Goal: Task Accomplishment & Management: Complete application form

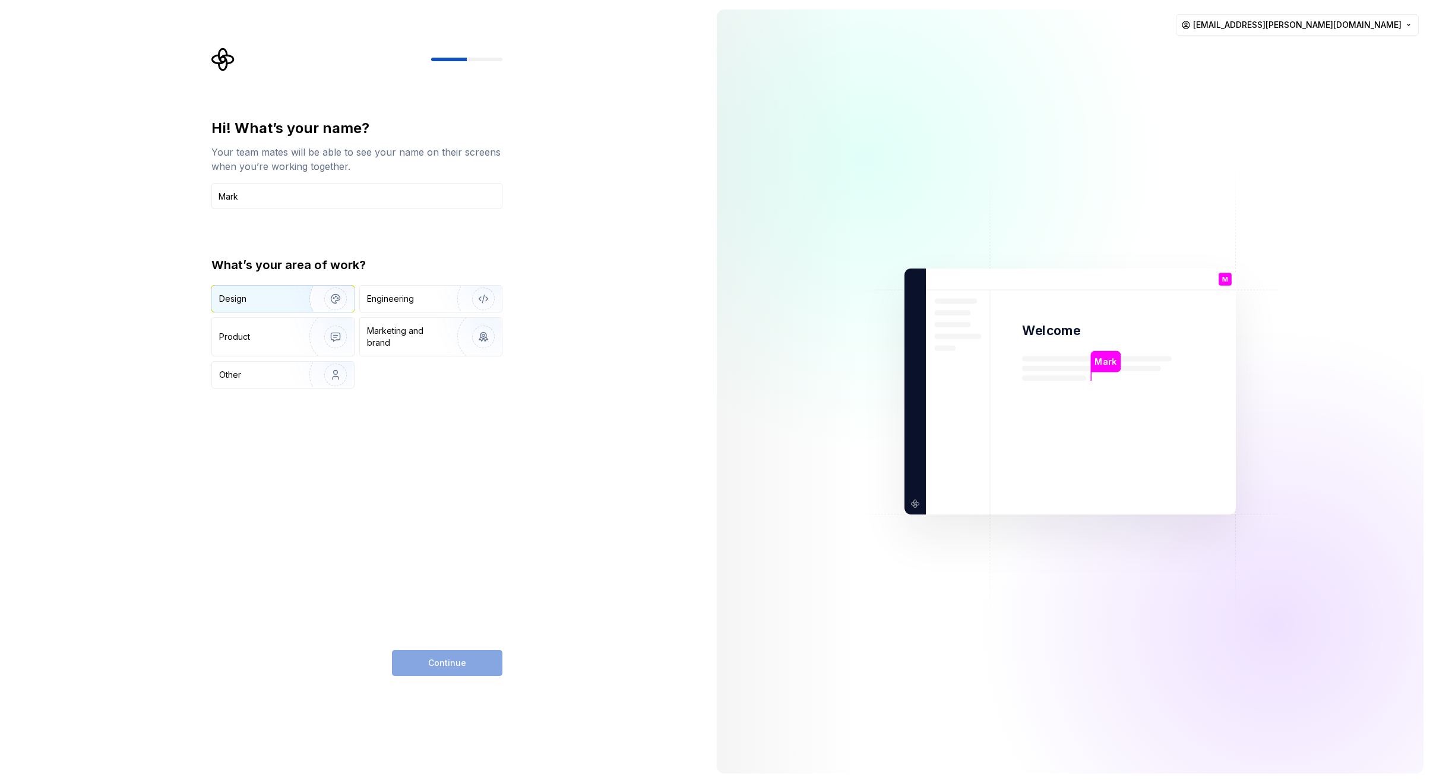
type input "Mark"
click at [285, 292] on div "Design" at bounding box center [283, 299] width 142 height 26
click at [406, 342] on div "Marketing and brand" at bounding box center [407, 337] width 80 height 24
click at [243, 287] on div "Design" at bounding box center [283, 299] width 142 height 26
click at [436, 668] on button "Continue" at bounding box center [447, 663] width 110 height 26
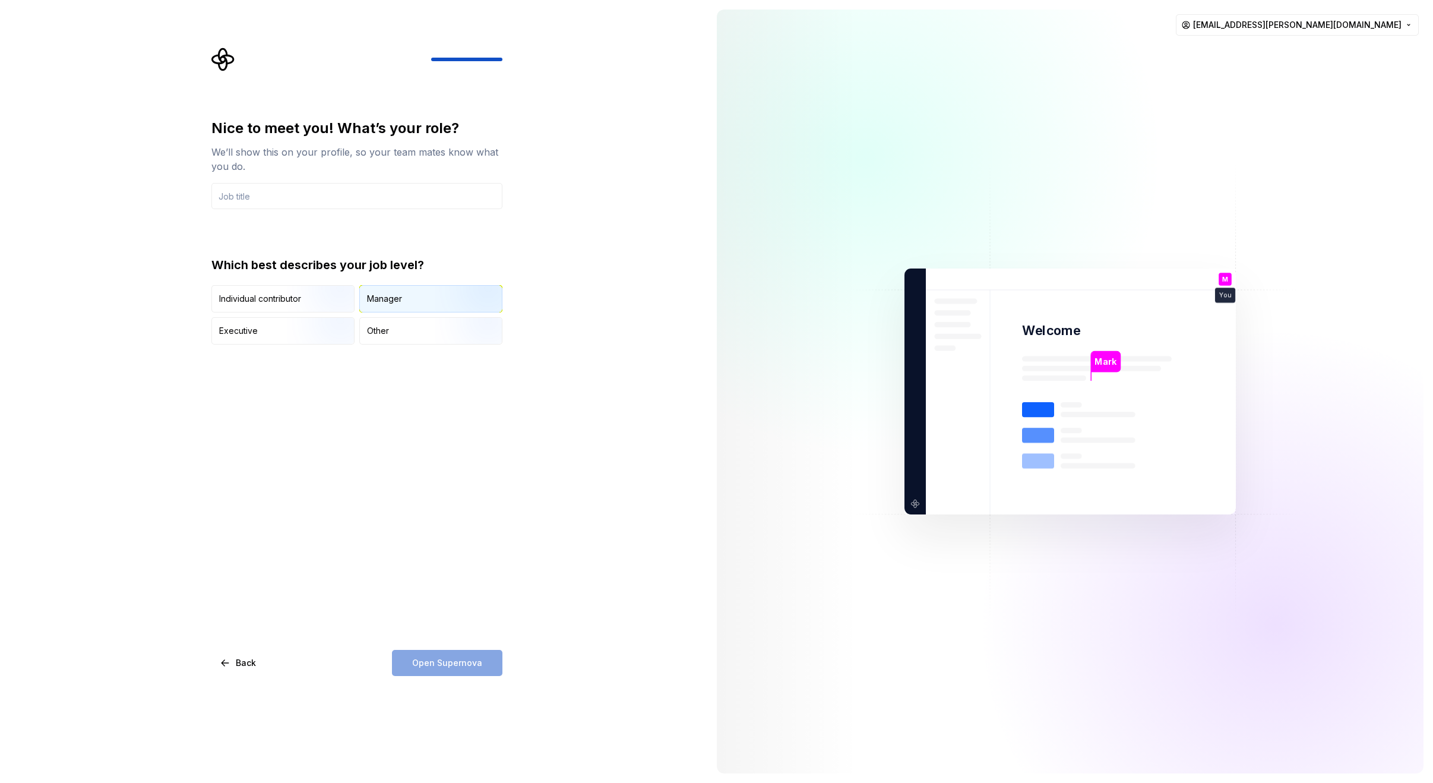
click at [426, 299] on div "Manager" at bounding box center [431, 299] width 142 height 26
click at [248, 195] on input "text" at bounding box center [356, 196] width 291 height 26
type input "Senior Lead Product Designer"
click at [460, 665] on span "Open Supernova" at bounding box center [447, 663] width 70 height 12
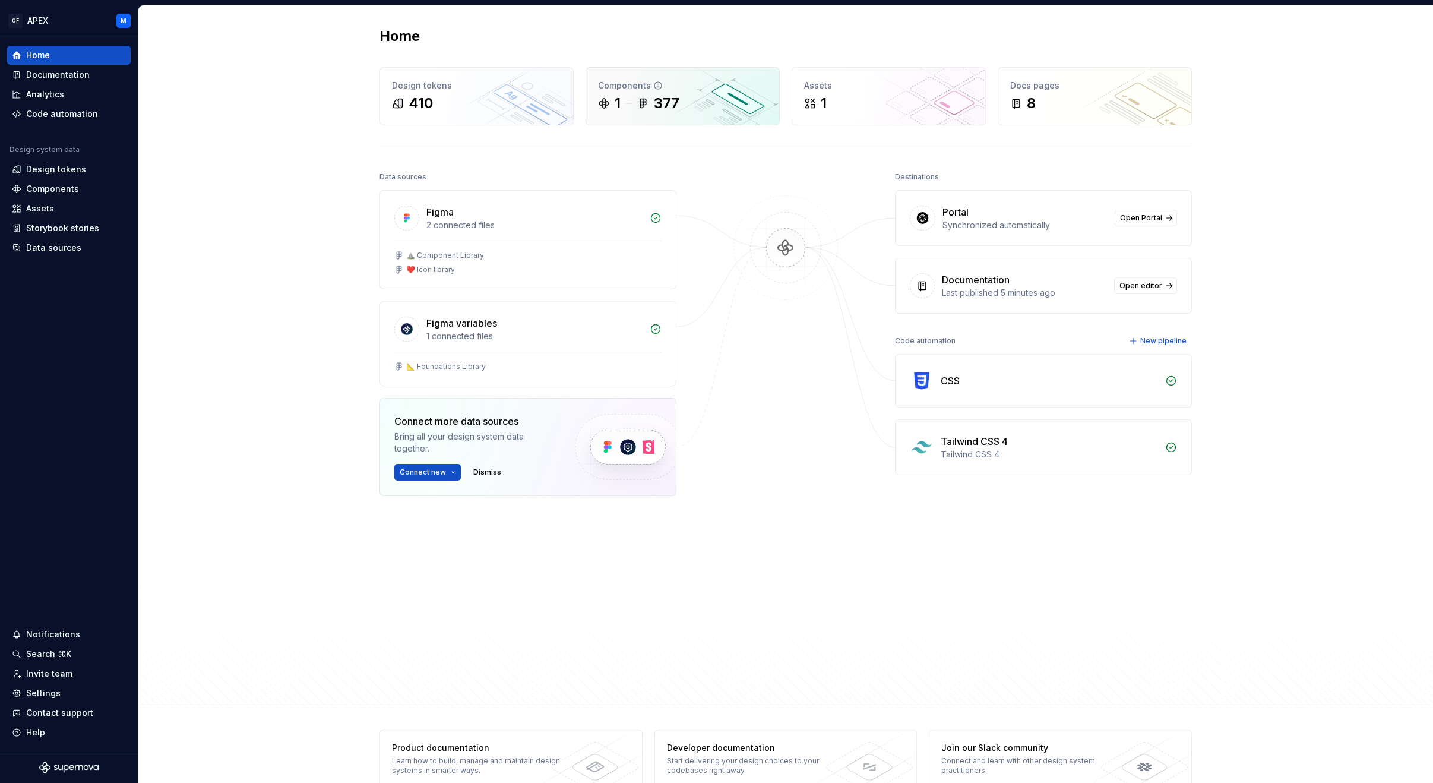
click at [665, 98] on div "377" at bounding box center [667, 103] width 26 height 19
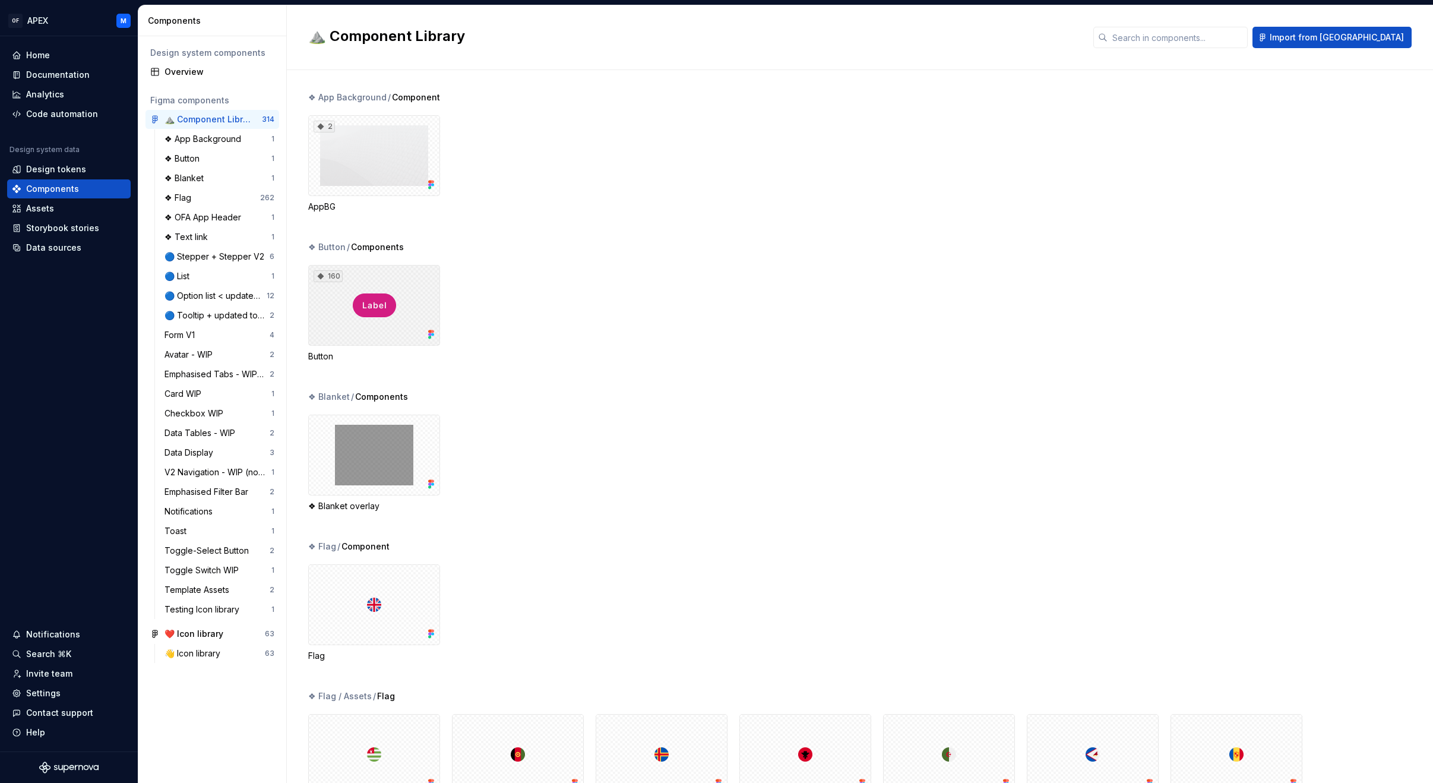
click at [399, 321] on div "160" at bounding box center [374, 305] width 132 height 81
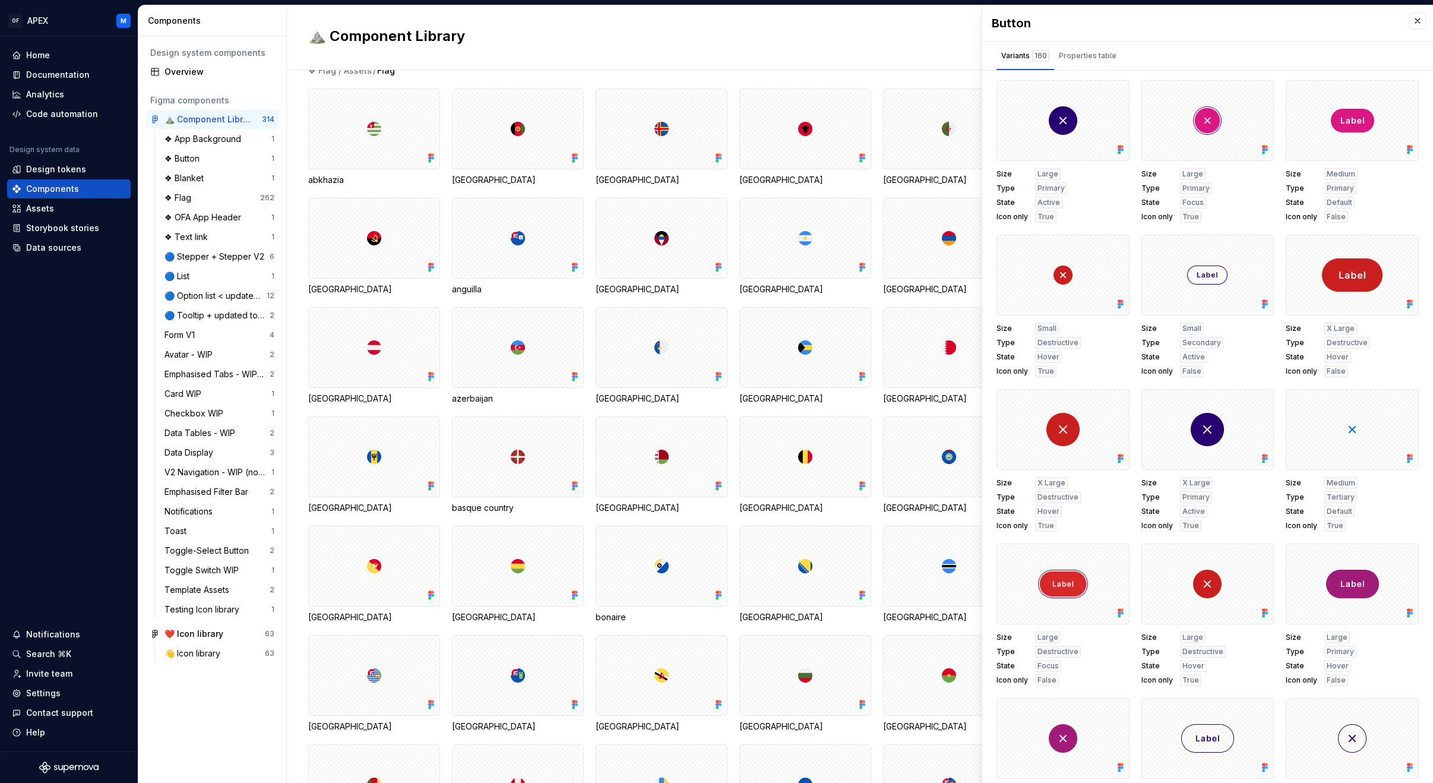
scroll to position [633, 0]
